Goal: Task Accomplishment & Management: Use online tool/utility

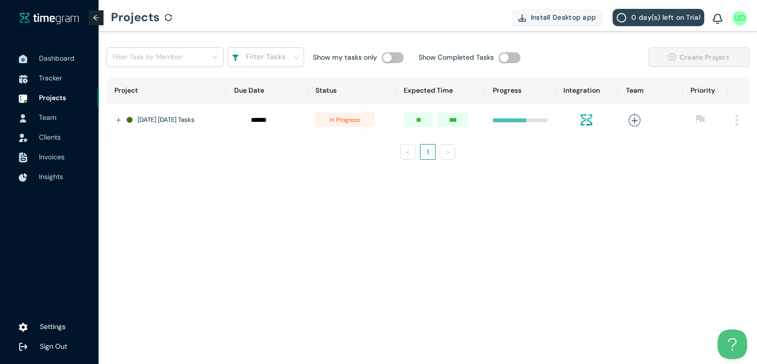
click at [55, 72] on span "Tracker" at bounding box center [65, 78] width 52 height 20
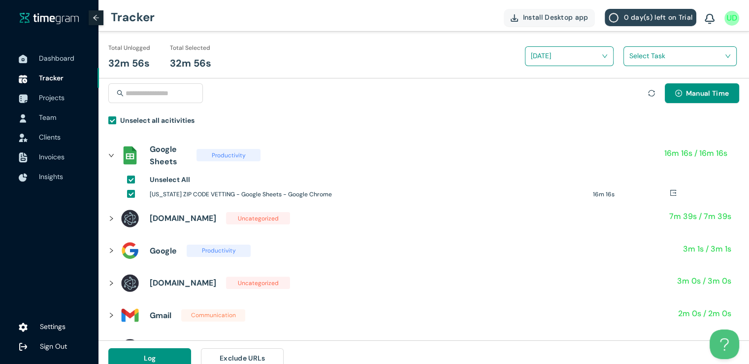
click at [644, 53] on input "search" at bounding box center [677, 55] width 95 height 15
click at [639, 91] on h1 "New Zipcodes Tasks" at bounding box center [694, 92] width 116 height 11
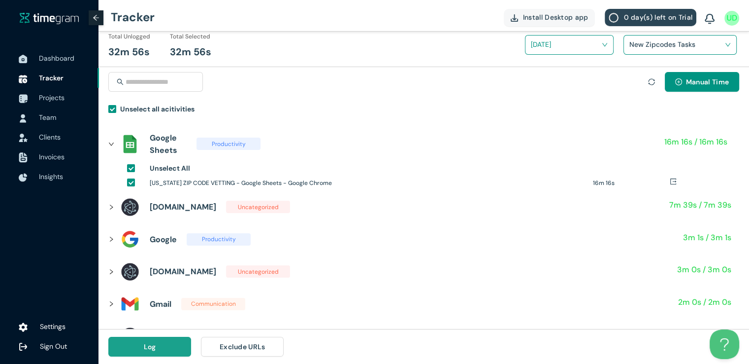
click at [169, 351] on button "Log" at bounding box center [149, 347] width 83 height 20
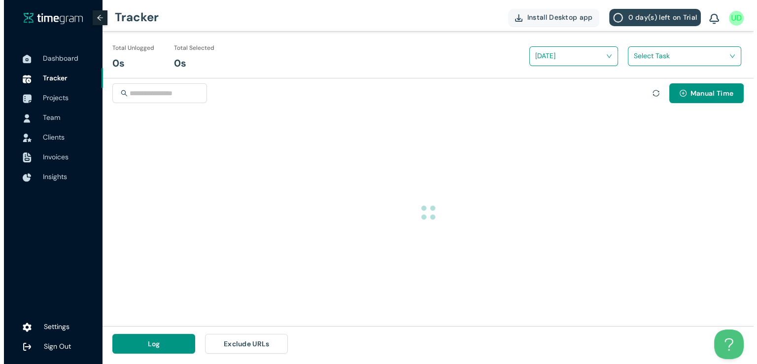
scroll to position [0, 0]
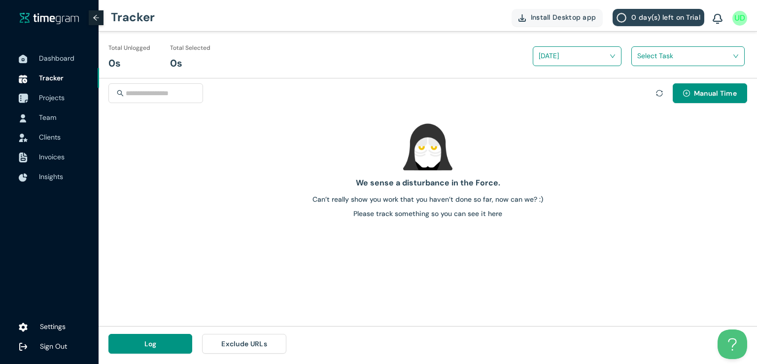
click at [58, 97] on span "Projects" at bounding box center [52, 97] width 26 height 9
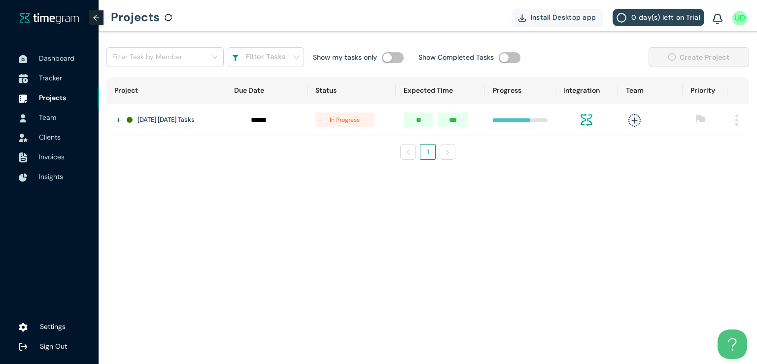
click at [46, 81] on span "Tracker" at bounding box center [50, 77] width 23 height 9
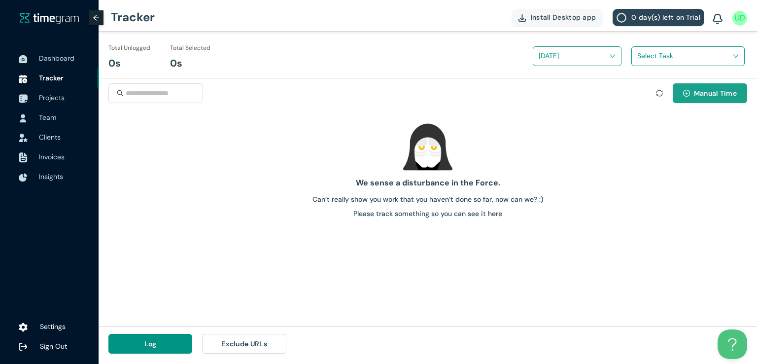
click at [714, 97] on span "Manual Time" at bounding box center [715, 93] width 43 height 11
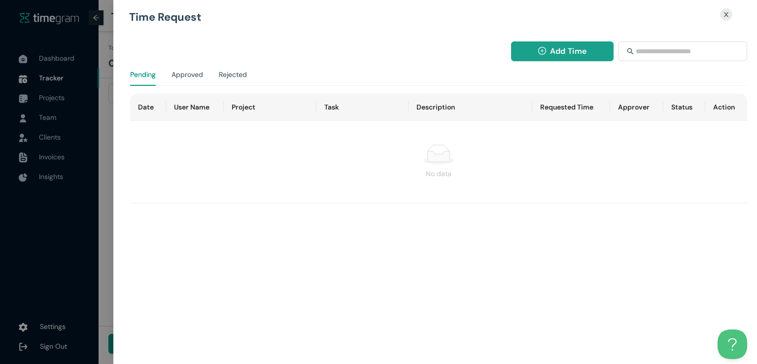
click at [555, 54] on span "Add Time" at bounding box center [568, 51] width 36 height 12
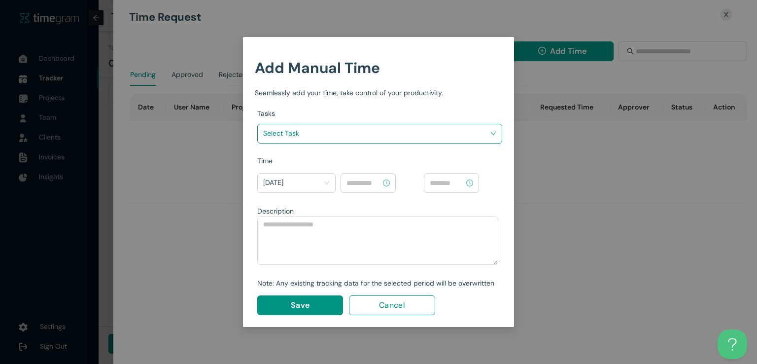
click at [416, 135] on input "search" at bounding box center [376, 133] width 226 height 15
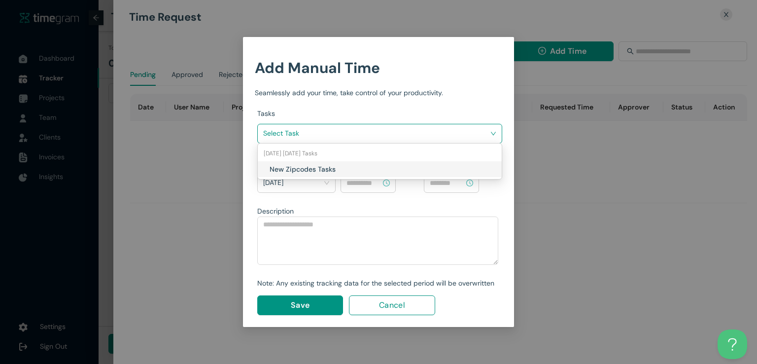
click at [353, 168] on h1 "New Zipcodes Tasks" at bounding box center [328, 169] width 116 height 11
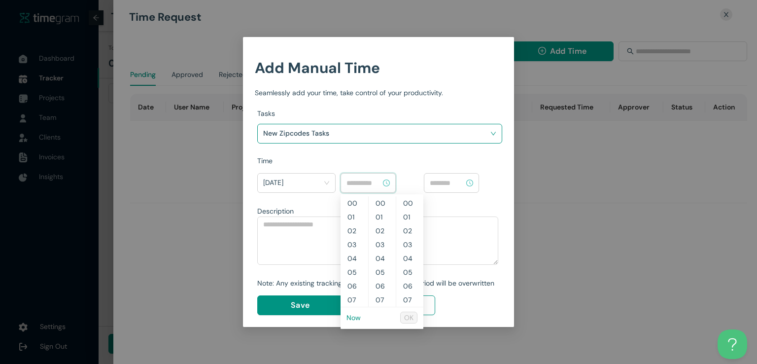
click at [360, 182] on input at bounding box center [363, 182] width 34 height 11
click at [353, 315] on link "Now" at bounding box center [353, 317] width 14 height 9
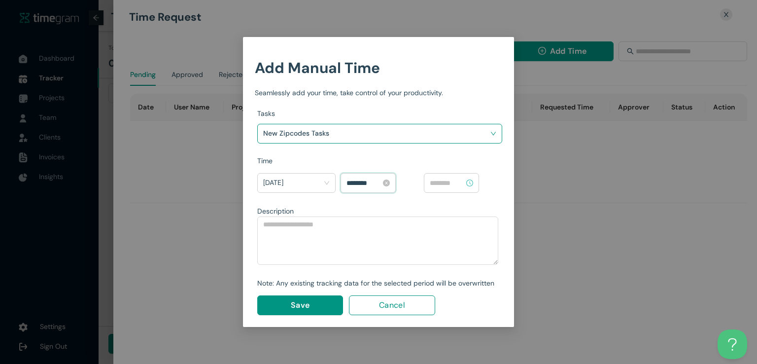
click at [351, 181] on input "********" at bounding box center [363, 182] width 34 height 11
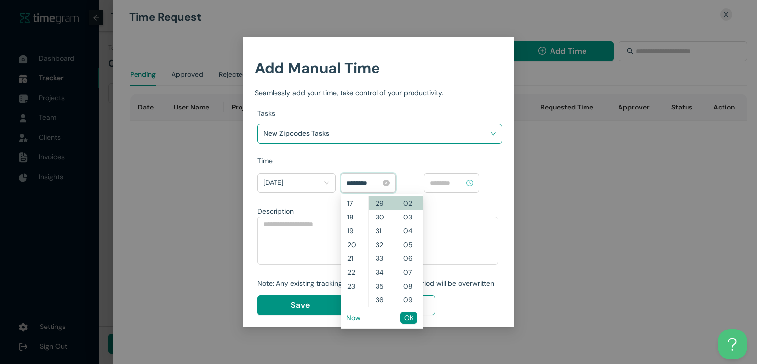
scroll to position [221, 0]
click at [361, 180] on input "********" at bounding box center [363, 182] width 34 height 11
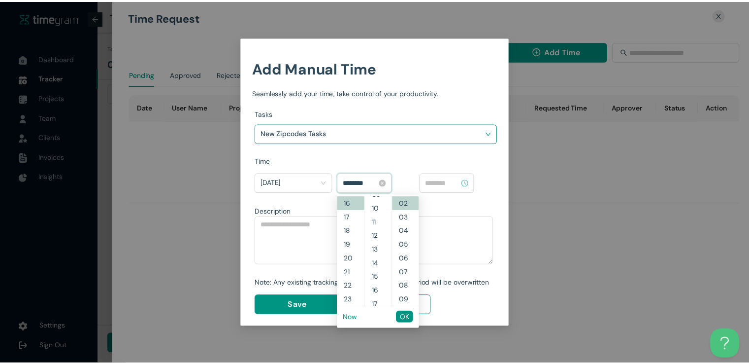
scroll to position [0, 0]
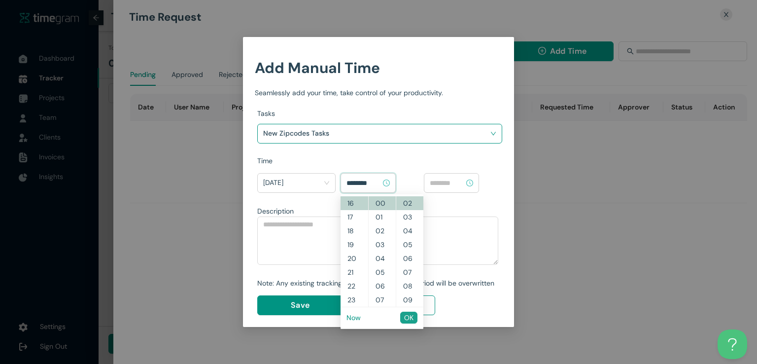
click at [406, 321] on span "OK" at bounding box center [408, 317] width 9 height 11
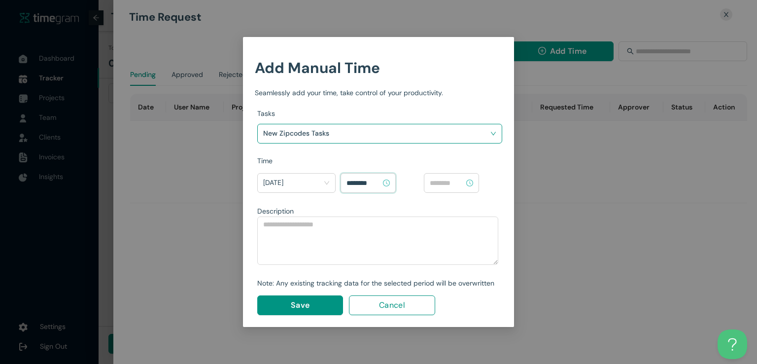
type input "********"
click at [464, 179] on input at bounding box center [447, 182] width 34 height 11
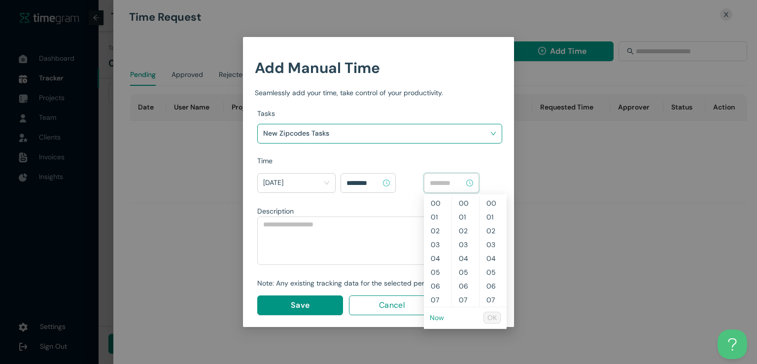
click at [437, 318] on link "Now" at bounding box center [437, 317] width 14 height 9
type input "********"
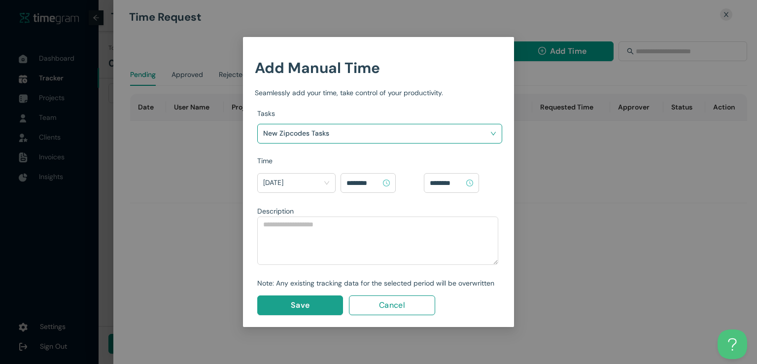
click at [321, 303] on button "Save" at bounding box center [300, 305] width 86 height 20
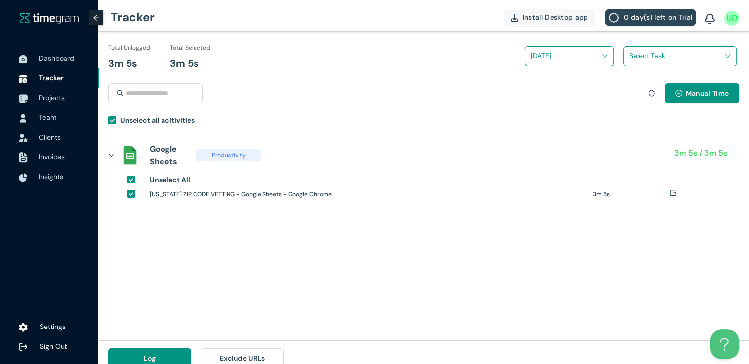
click at [634, 59] on input "search" at bounding box center [677, 55] width 95 height 15
click at [626, 86] on div "New Zipcodes Tasks" at bounding box center [680, 92] width 112 height 16
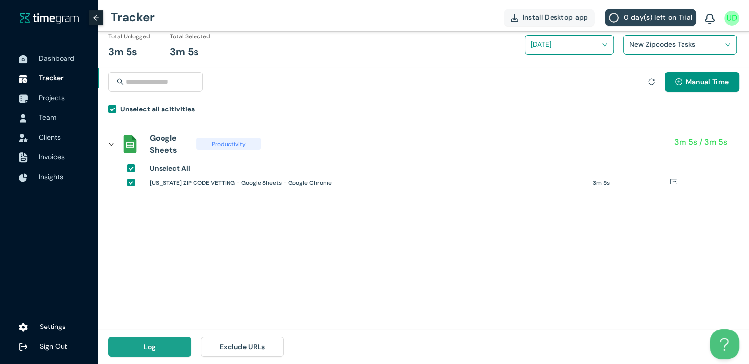
click at [148, 341] on span "Log" at bounding box center [150, 346] width 12 height 11
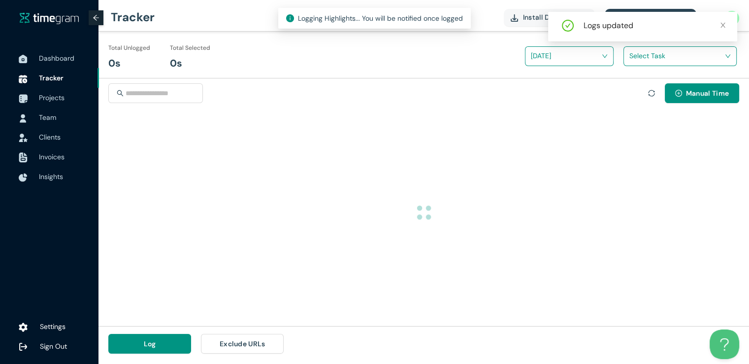
scroll to position [0, 0]
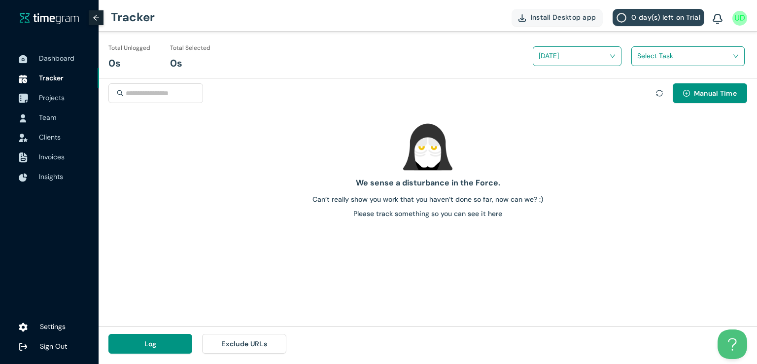
click at [53, 94] on span "Projects" at bounding box center [52, 97] width 26 height 9
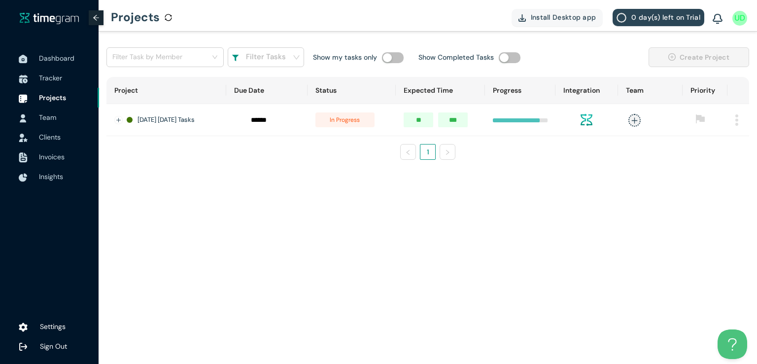
click at [50, 187] on div "Dashboard Tracker Projects Team Clients Invoices Insights" at bounding box center [49, 179] width 99 height 273
click at [49, 176] on span "Insights" at bounding box center [51, 176] width 24 height 9
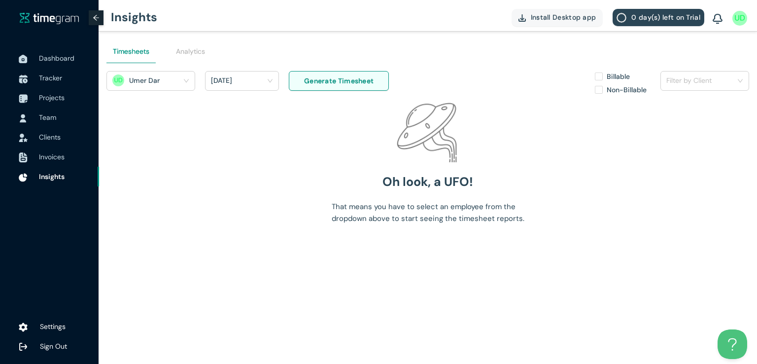
click at [265, 84] on span "Yesterday" at bounding box center [242, 81] width 62 height 16
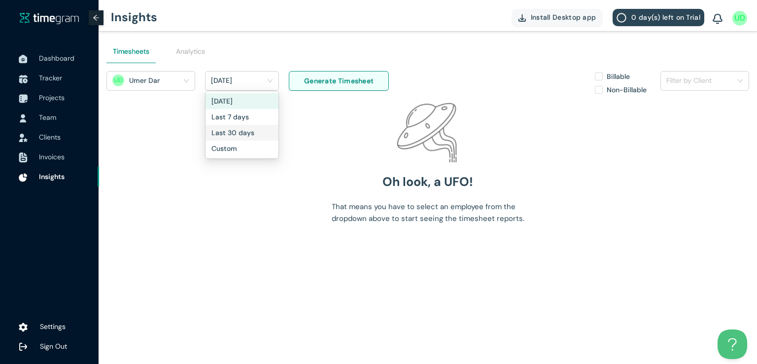
click at [237, 131] on h1 "Last 30 days" at bounding box center [232, 132] width 43 height 11
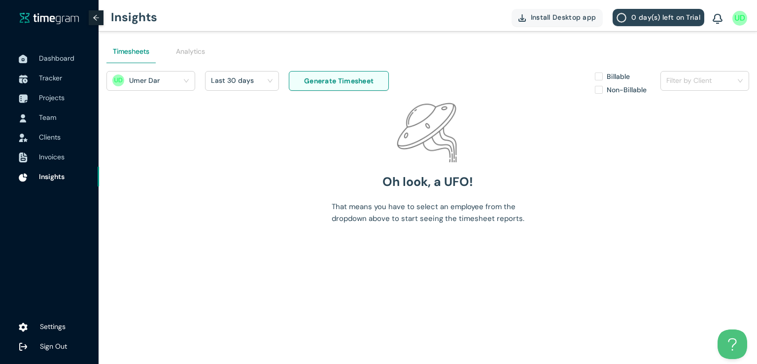
click at [370, 85] on span "Generate Timesheet" at bounding box center [338, 80] width 69 height 11
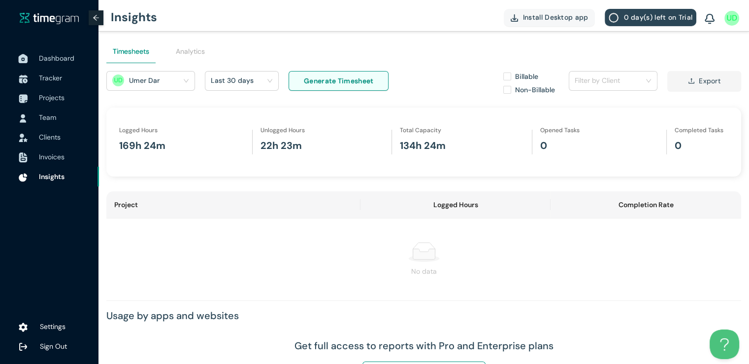
click at [41, 55] on span "Dashboard" at bounding box center [56, 58] width 35 height 9
